Goal: Task Accomplishment & Management: Use online tool/utility

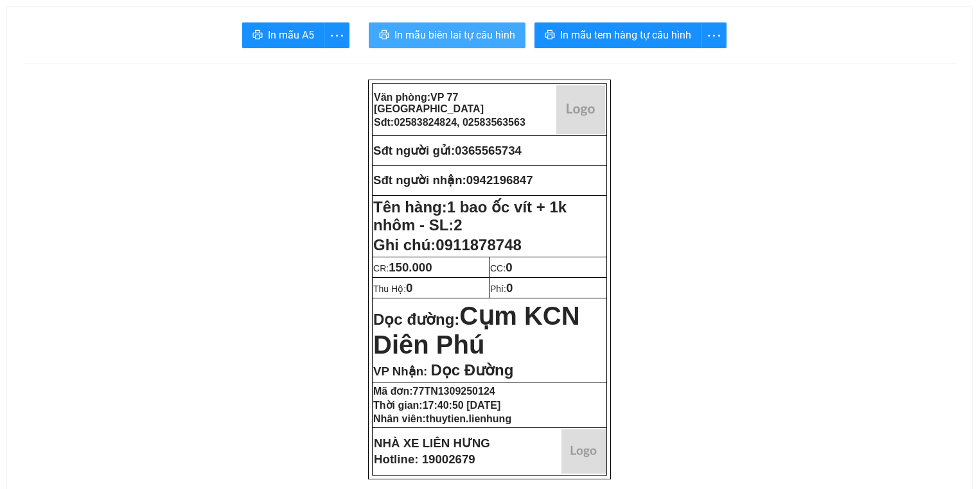
click at [506, 28] on span "In mẫu biên lai tự cấu hình" at bounding box center [454, 35] width 121 height 16
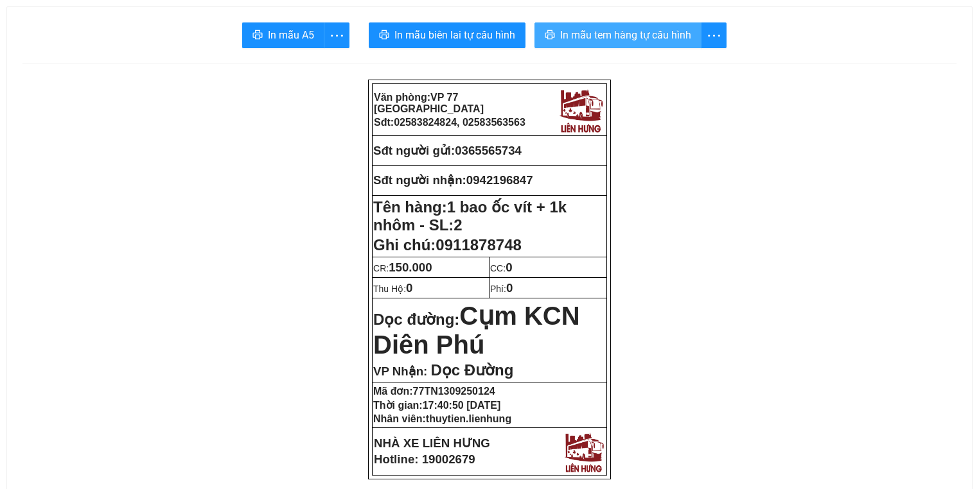
click at [653, 44] on button "In mẫu tem hàng tự cấu hình" at bounding box center [617, 35] width 167 height 26
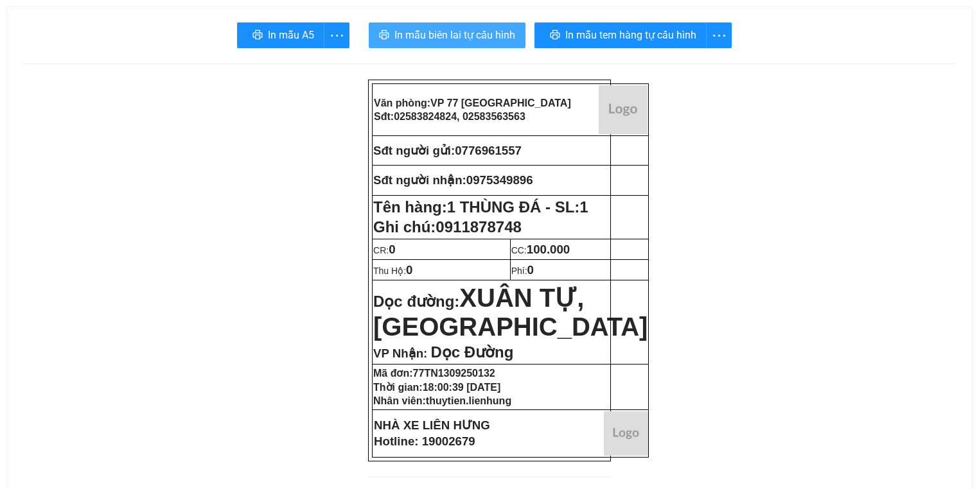
click at [426, 41] on span "In mẫu biên lai tự cấu hình" at bounding box center [454, 35] width 121 height 16
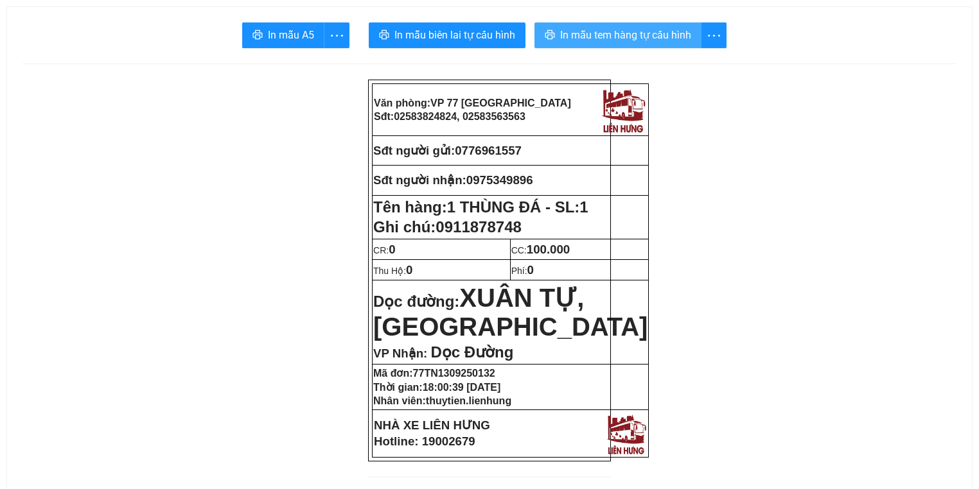
click at [676, 41] on span "In mẫu tem hàng tự cấu hình" at bounding box center [625, 35] width 131 height 16
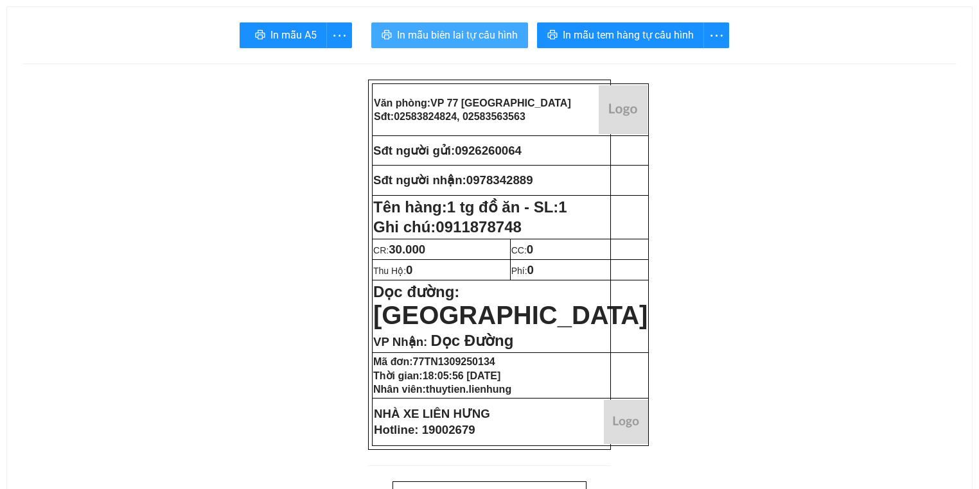
click at [444, 39] on span "In mẫu biên lai tự cấu hình" at bounding box center [457, 35] width 121 height 16
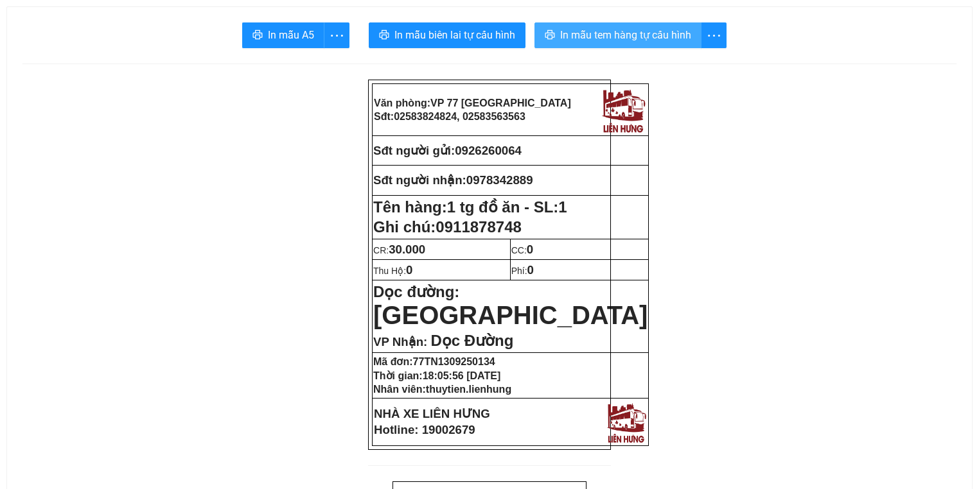
click at [663, 39] on span "In mẫu tem hàng tự cấu hình" at bounding box center [625, 35] width 131 height 16
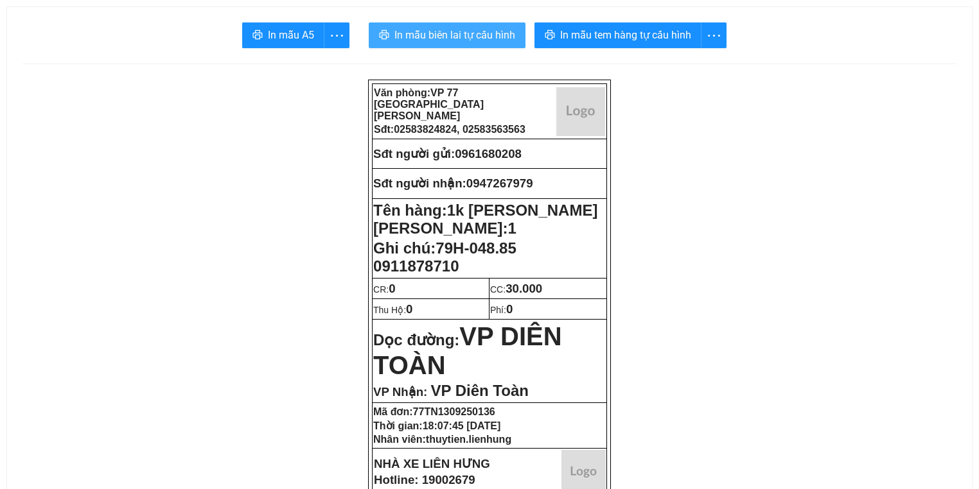
click at [411, 38] on span "In mẫu biên lai tự cấu hình" at bounding box center [454, 35] width 121 height 16
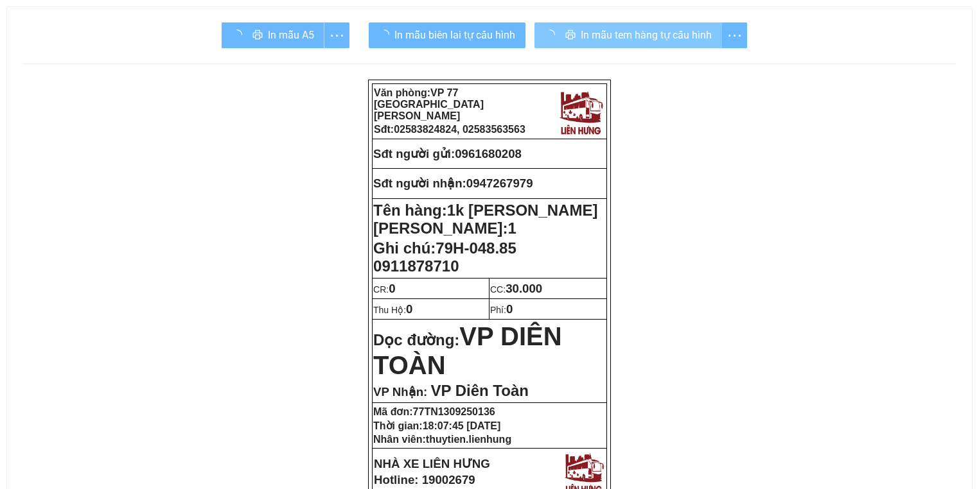
click at [581, 42] on span "In mẫu tem hàng tự cấu hình" at bounding box center [646, 35] width 131 height 16
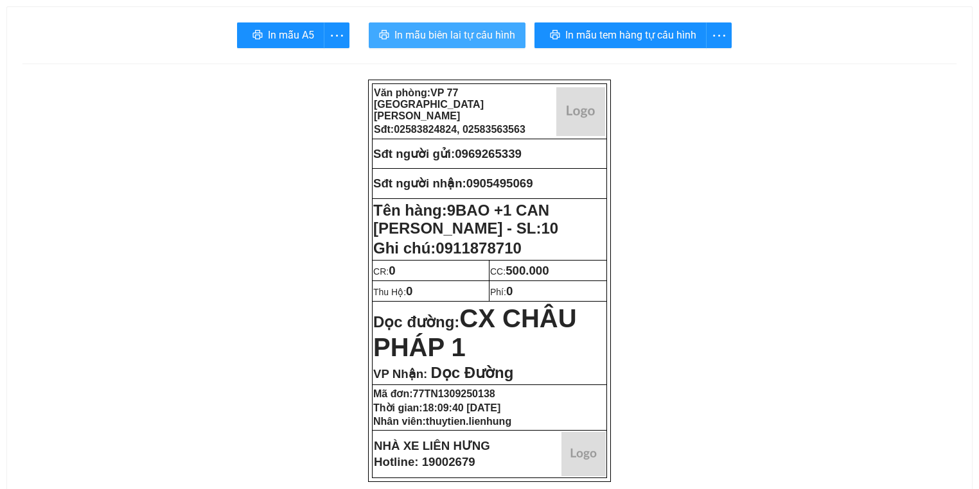
click at [404, 29] on span "In mẫu biên lai tự cấu hình" at bounding box center [454, 35] width 121 height 16
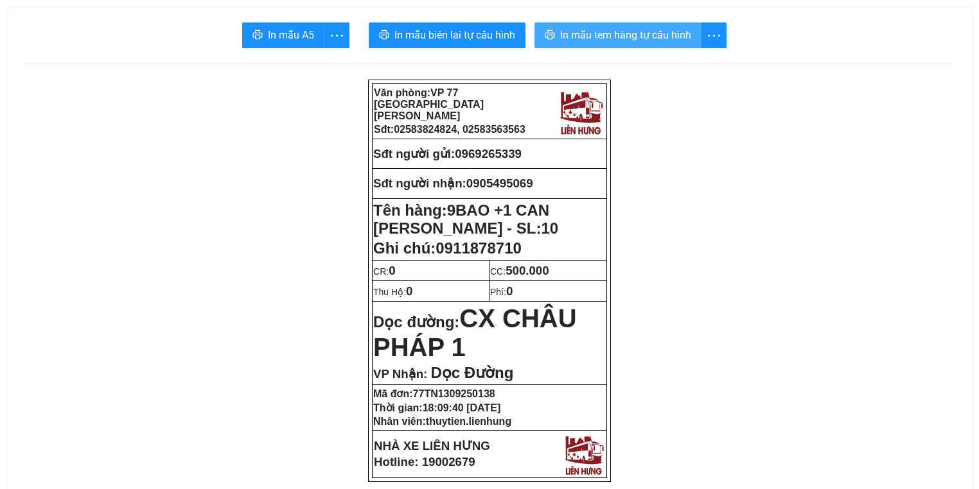
click at [581, 26] on button "In mẫu tem hàng tự cấu hình" at bounding box center [617, 35] width 167 height 26
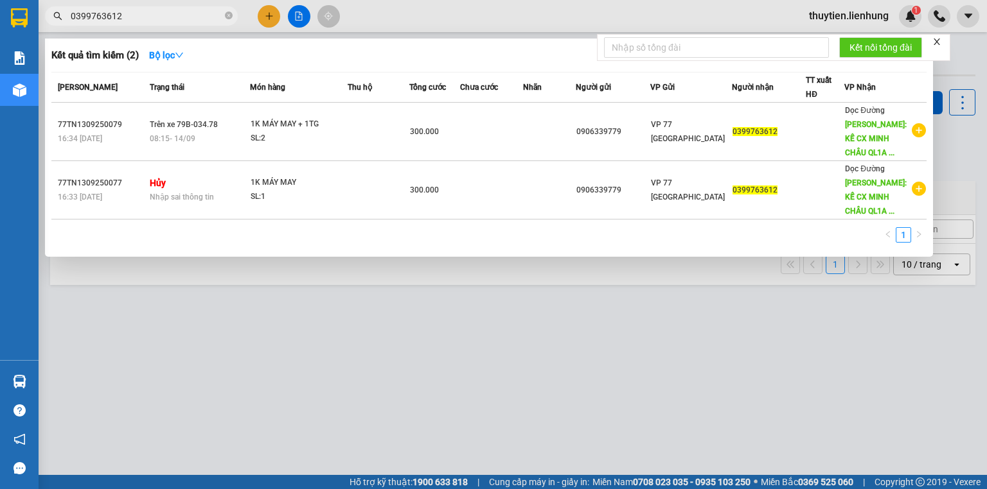
click at [191, 17] on input "0399763612" at bounding box center [147, 16] width 152 height 14
click at [227, 15] on icon "close-circle" at bounding box center [229, 16] width 8 height 8
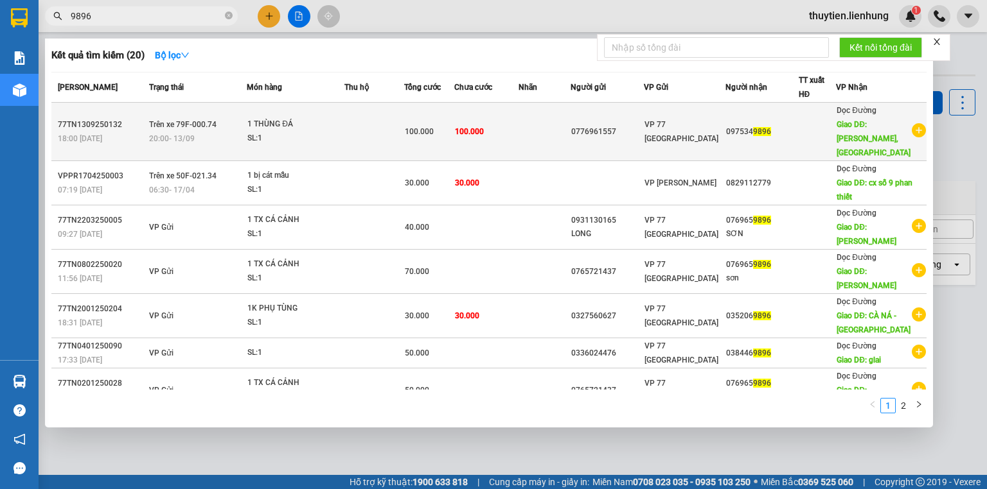
type input "9896"
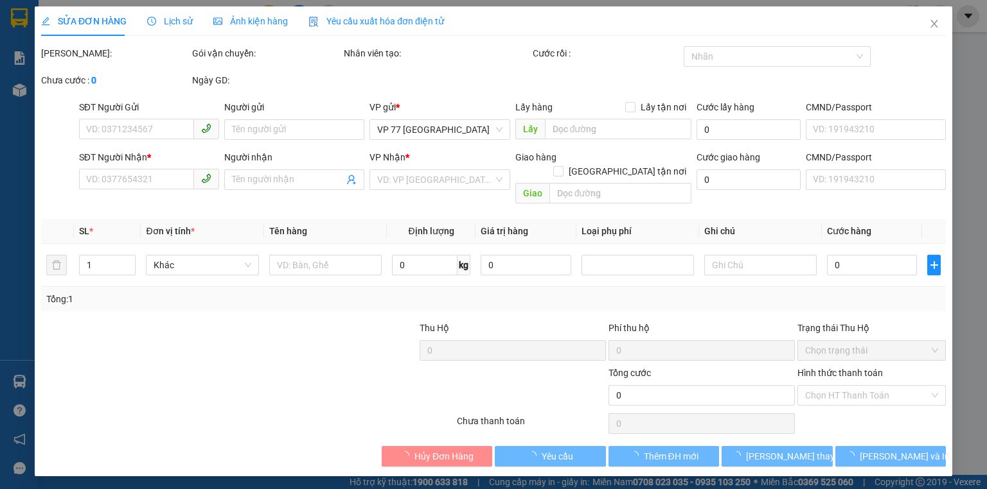
type input "0776961557"
type input "0975349896"
type input "XUÂN TỰ, VẠN HƯNG"
type input "100.000"
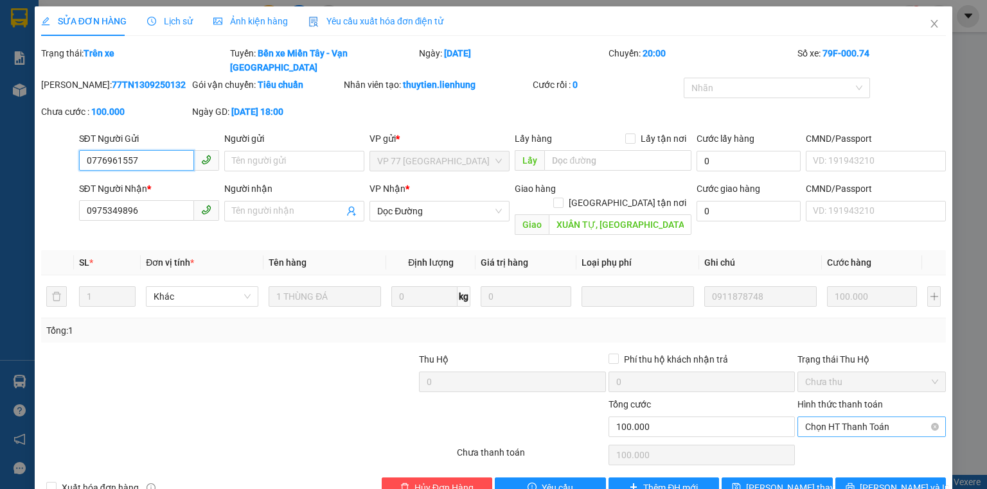
click at [852, 417] on span "Chọn HT Thanh Toán" at bounding box center [871, 426] width 133 height 19
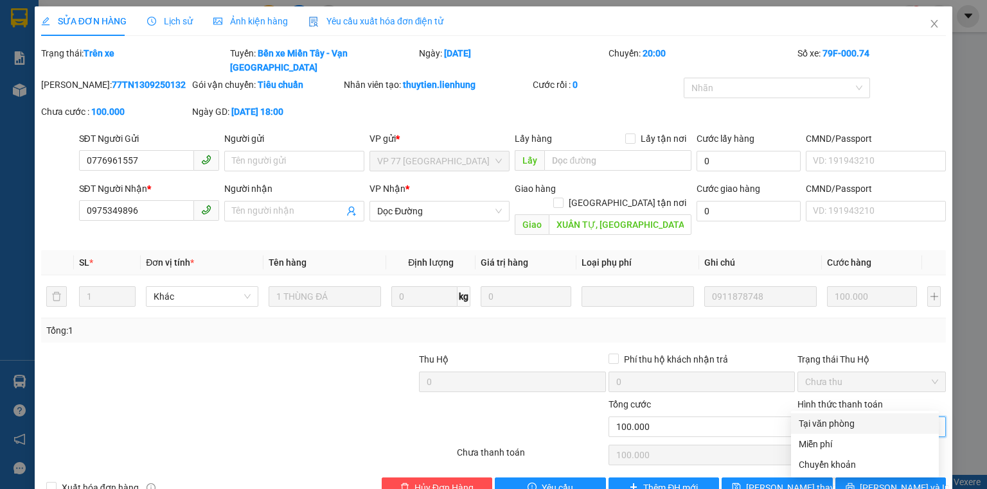
click at [847, 416] on div "Tại văn phòng" at bounding box center [865, 424] width 148 height 21
type input "0"
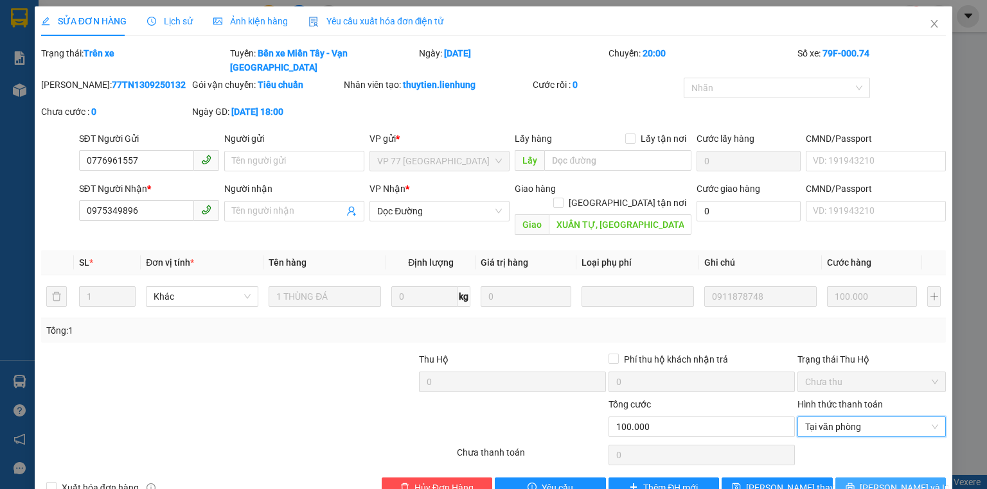
click at [845, 478] on button "Lưu và In" at bounding box center [890, 488] width 111 height 21
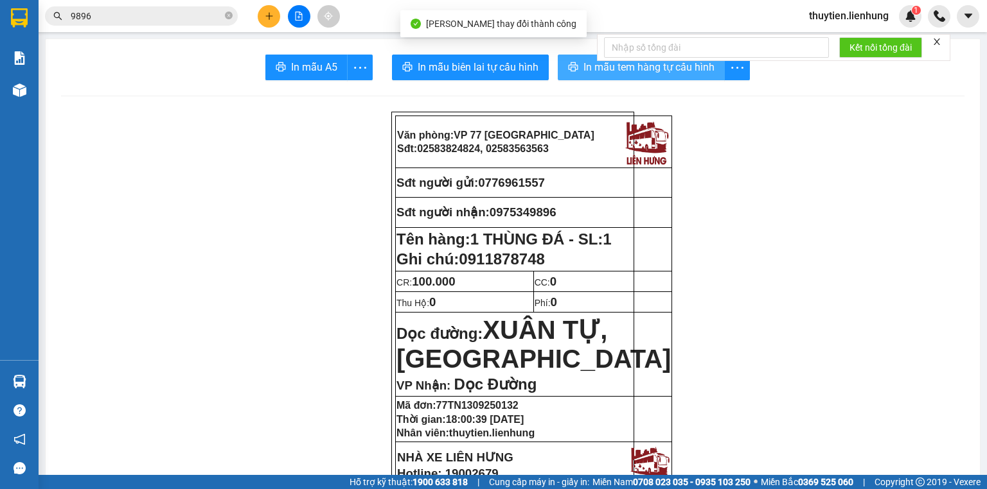
click at [606, 69] on span "In mẫu tem hàng tự cấu hình" at bounding box center [648, 67] width 131 height 16
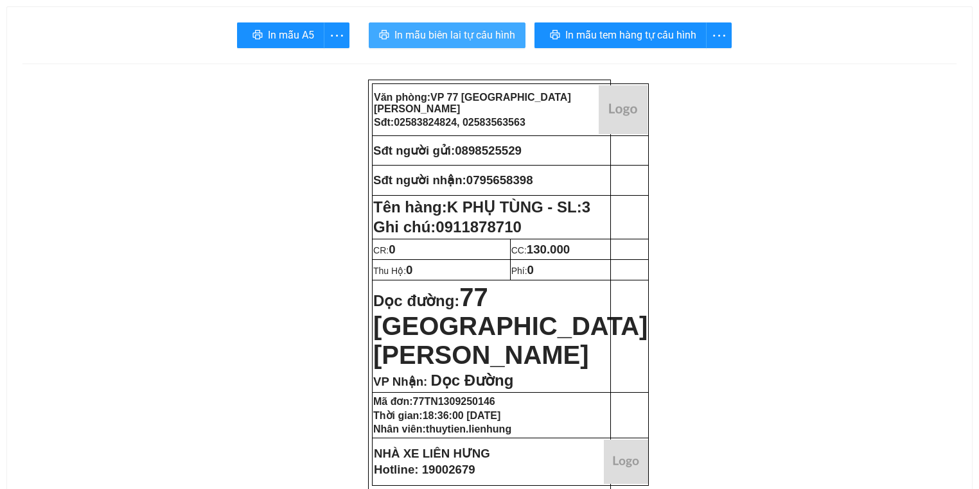
click at [453, 45] on button "In mẫu biên lai tự cấu hình" at bounding box center [447, 35] width 157 height 26
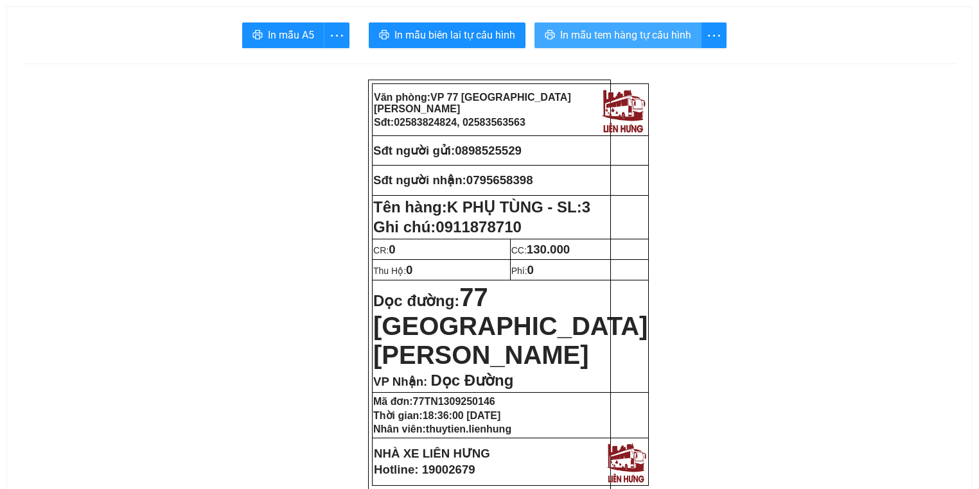
click at [657, 26] on button "In mẫu tem hàng tự cấu hình" at bounding box center [617, 35] width 167 height 26
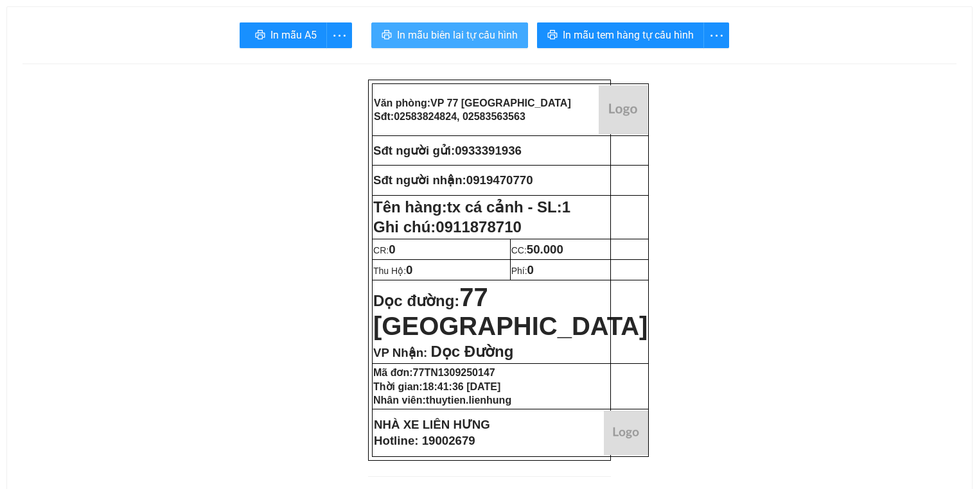
click at [464, 36] on span "In mẫu biên lai tự cấu hình" at bounding box center [457, 35] width 121 height 16
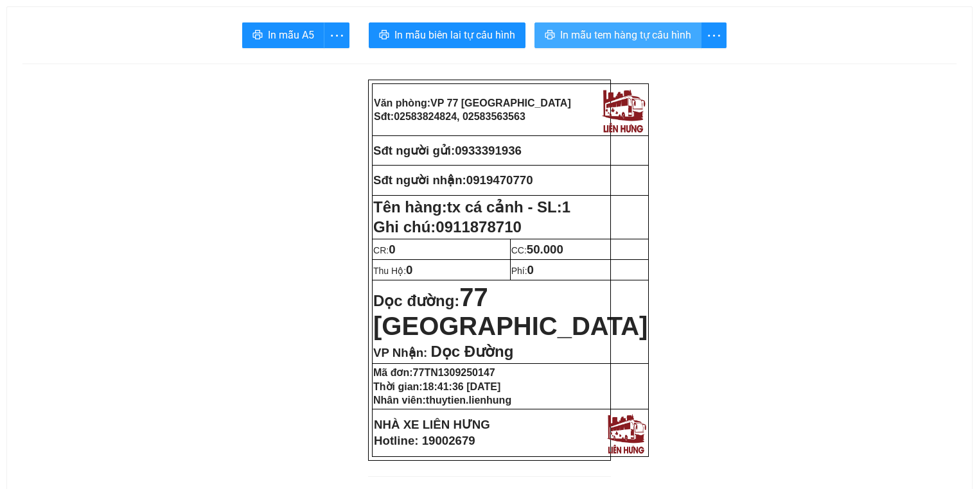
click at [665, 29] on span "In mẫu tem hàng tự cấu hình" at bounding box center [625, 35] width 131 height 16
